Goal: Participate in discussion: Engage in conversation with other users on a specific topic

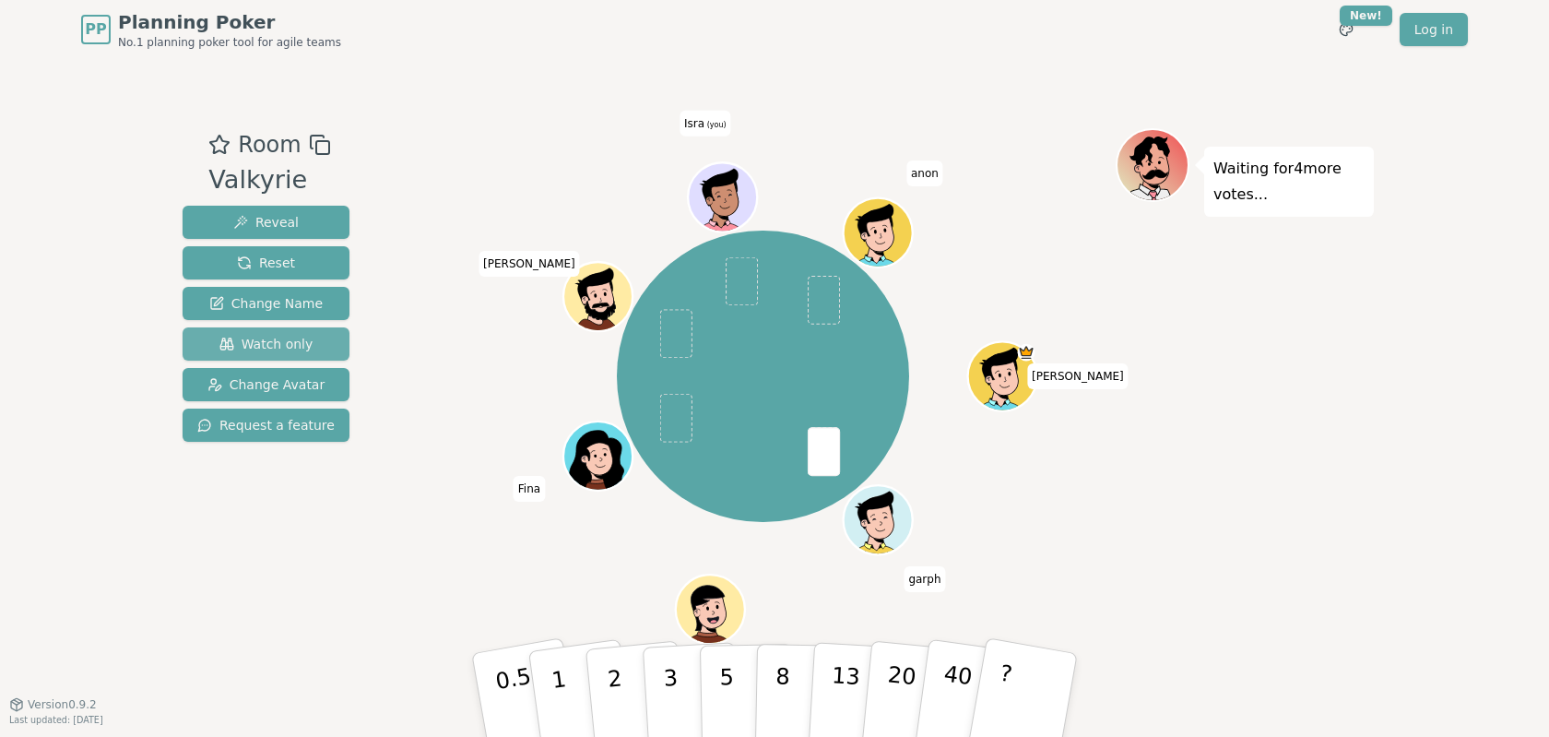
click at [280, 333] on button "Watch only" at bounding box center [266, 343] width 167 height 33
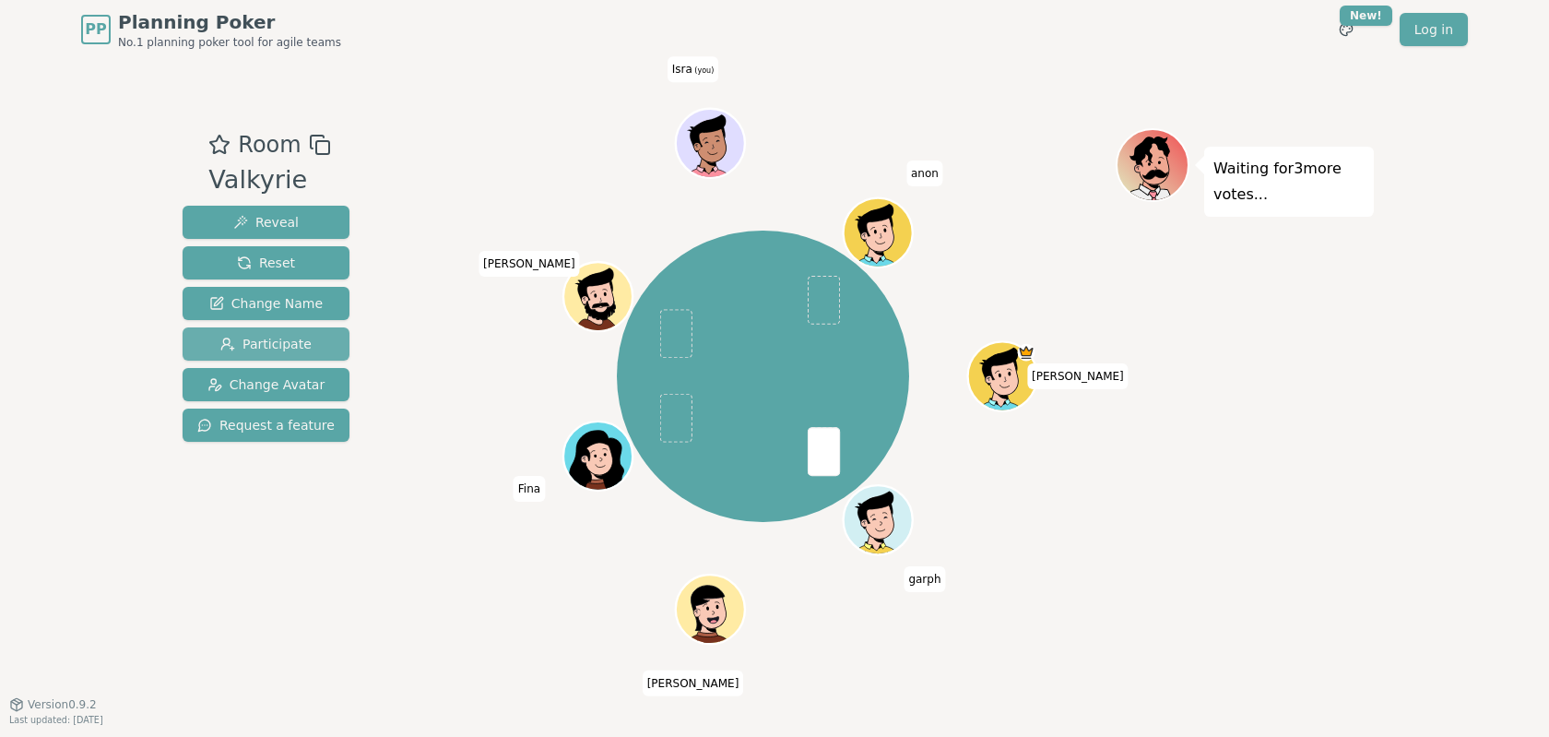
click at [280, 337] on span "Participate" at bounding box center [265, 344] width 91 height 18
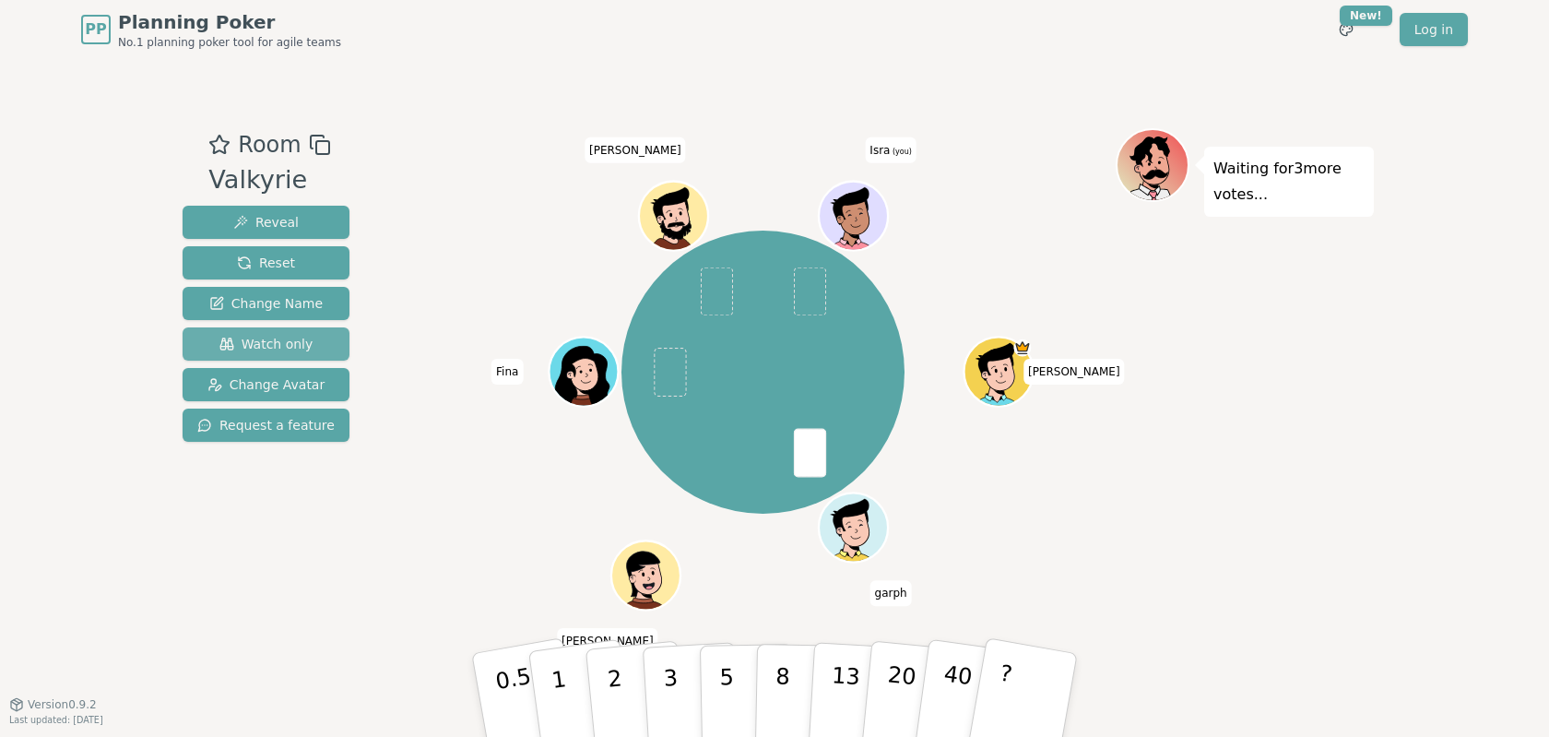
click at [315, 351] on button "Watch only" at bounding box center [266, 343] width 167 height 33
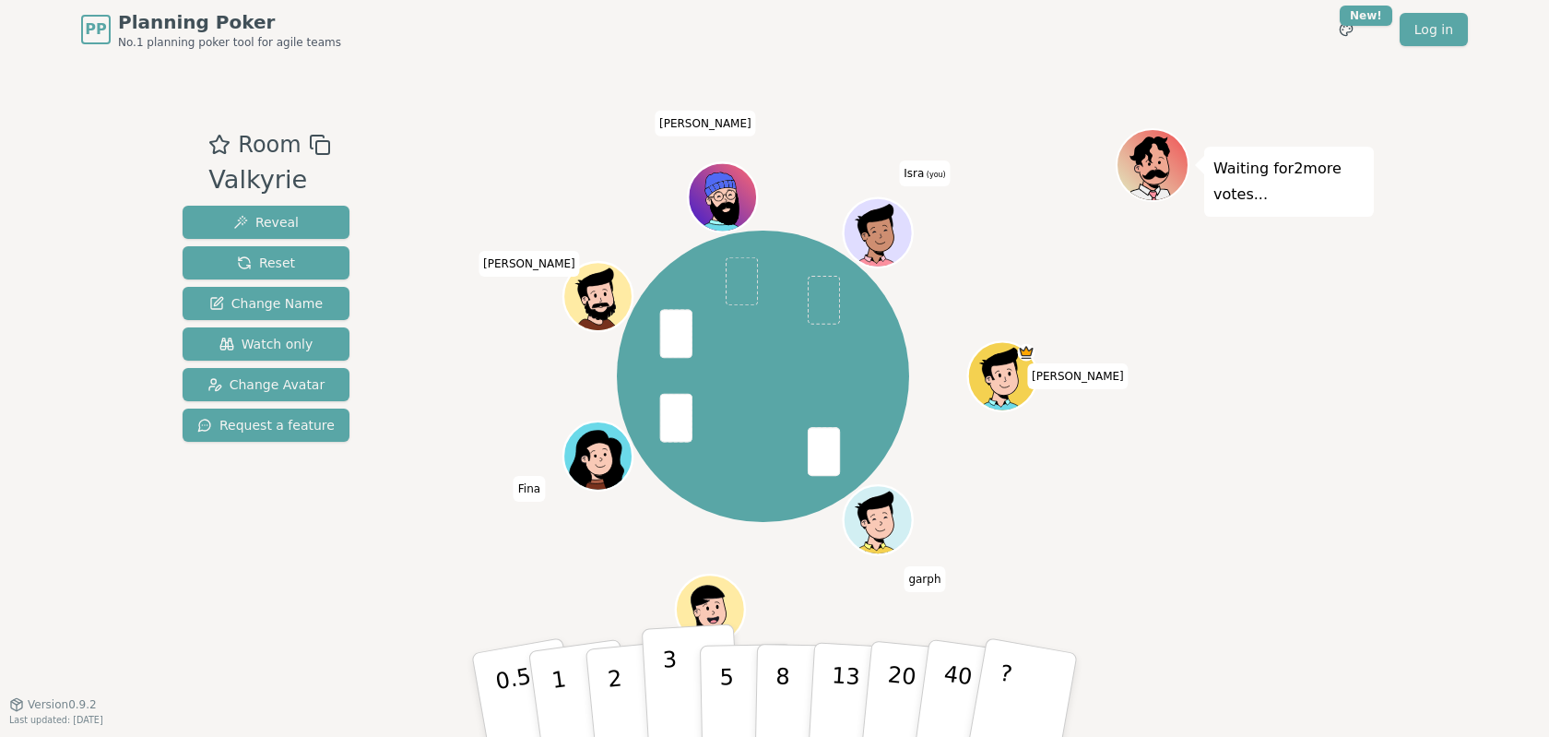
click at [695, 681] on button "3" at bounding box center [692, 695] width 101 height 144
